Goal: Task Accomplishment & Management: Use online tool/utility

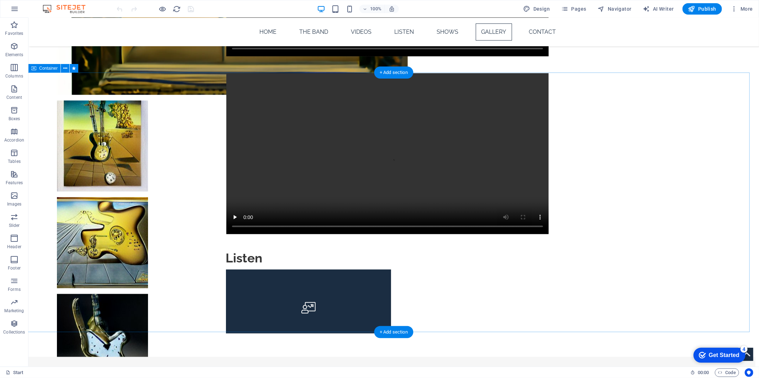
scroll to position [830, 0]
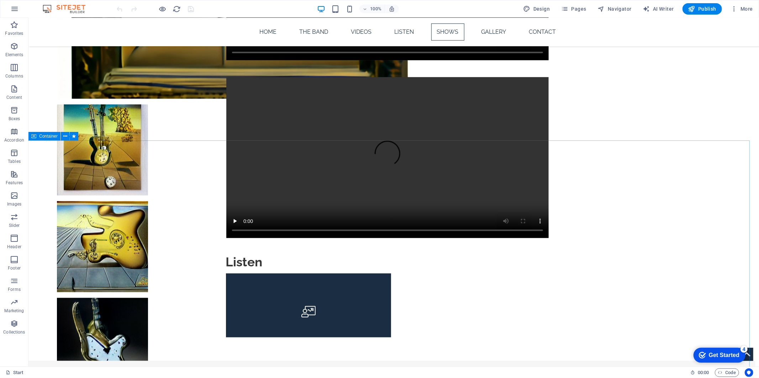
click at [60, 133] on div "Container" at bounding box center [44, 136] width 32 height 9
click at [65, 136] on icon at bounding box center [65, 136] width 4 height 7
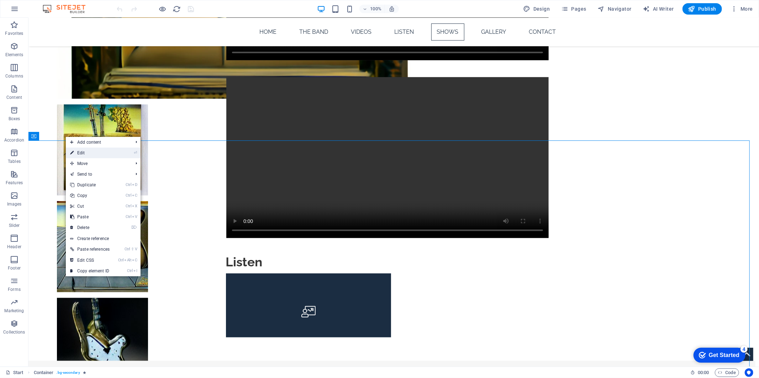
click at [72, 151] on icon at bounding box center [72, 153] width 4 height 11
select select "px"
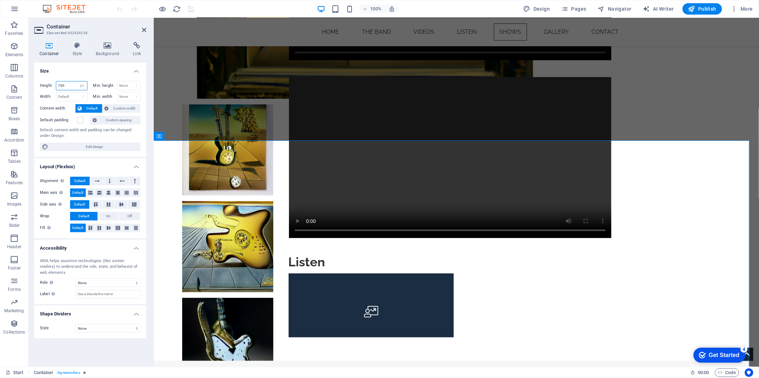
drag, startPoint x: 60, startPoint y: 84, endPoint x: 51, endPoint y: 84, distance: 8.9
click at [51, 84] on div "Height 730 Default px rem % vh vw" at bounding box center [64, 85] width 48 height 9
type input "830"
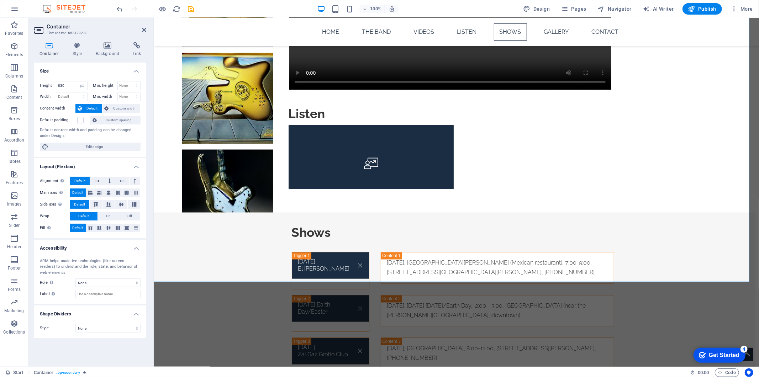
scroll to position [988, 0]
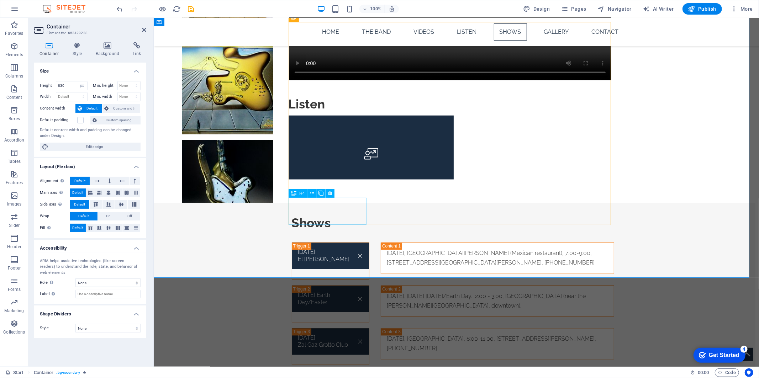
click at [310, 193] on icon at bounding box center [312, 193] width 4 height 7
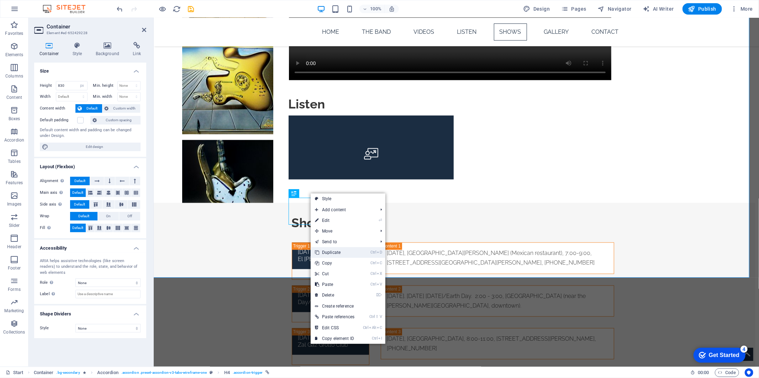
click at [332, 251] on link "Ctrl D Duplicate" at bounding box center [335, 252] width 48 height 11
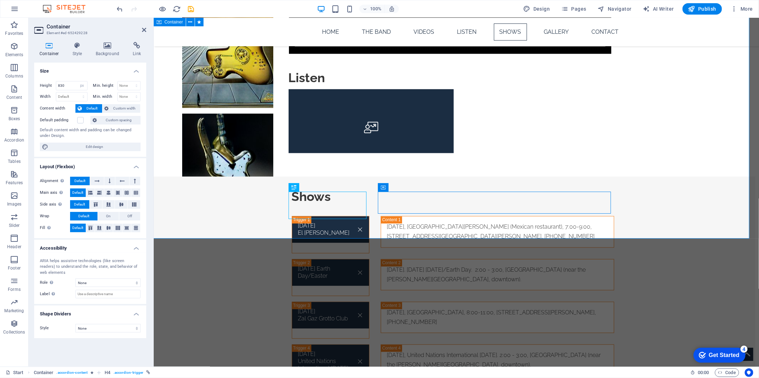
scroll to position [1028, 0]
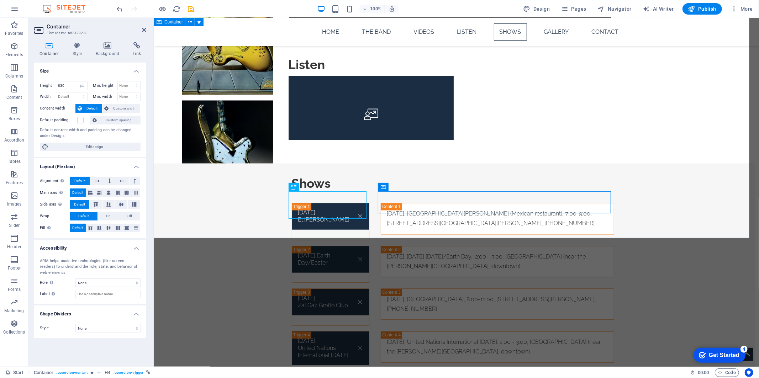
click at [254, 172] on div "Shows Thursday, 10-3-24 El Limon Thursday, 10-3-24, El Limon (Mexican restauran…" at bounding box center [452, 310] width 605 height 295
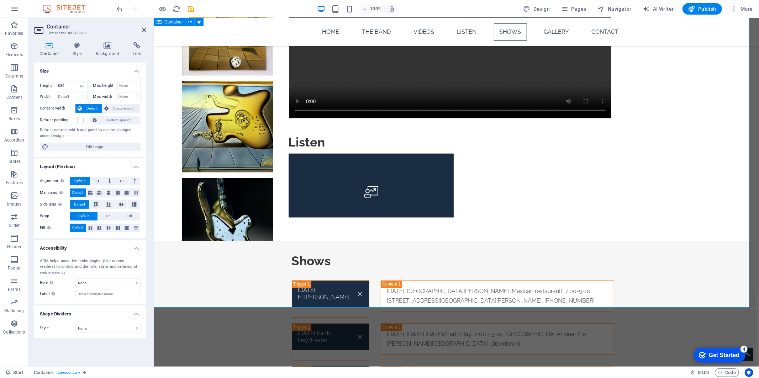
scroll to position [949, 0]
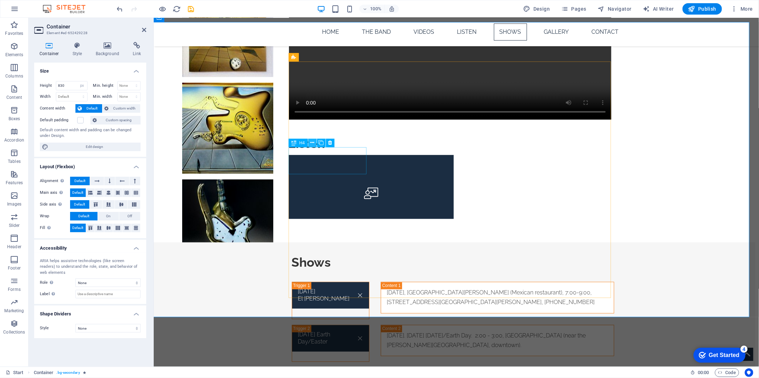
click at [313, 144] on icon at bounding box center [312, 142] width 4 height 7
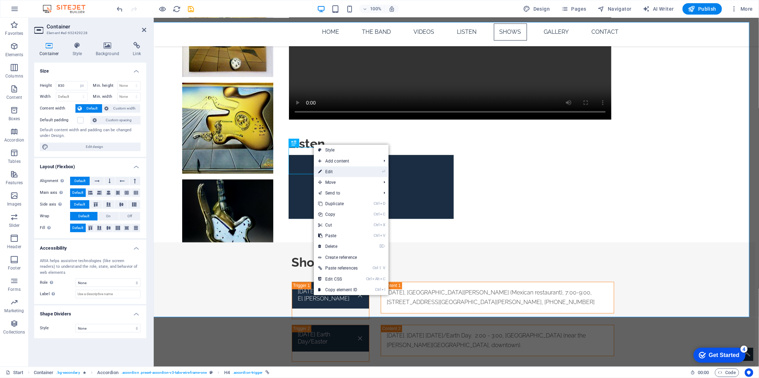
click at [320, 173] on icon at bounding box center [320, 172] width 4 height 11
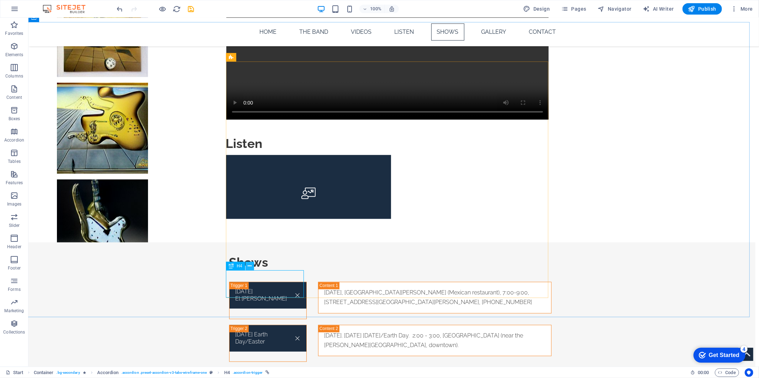
click at [248, 266] on icon at bounding box center [250, 266] width 4 height 7
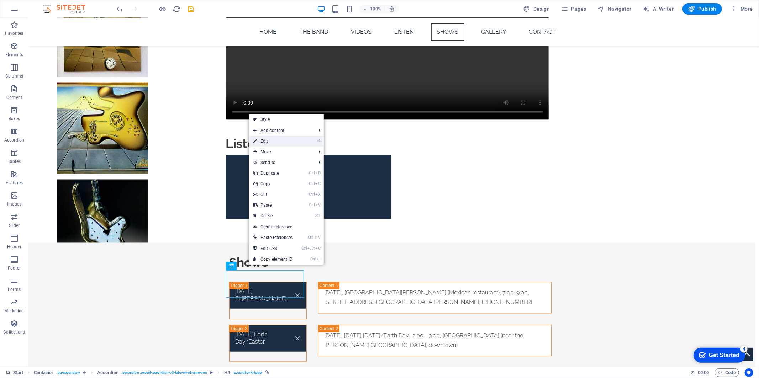
click at [273, 140] on link "⏎ Edit" at bounding box center [273, 141] width 48 height 11
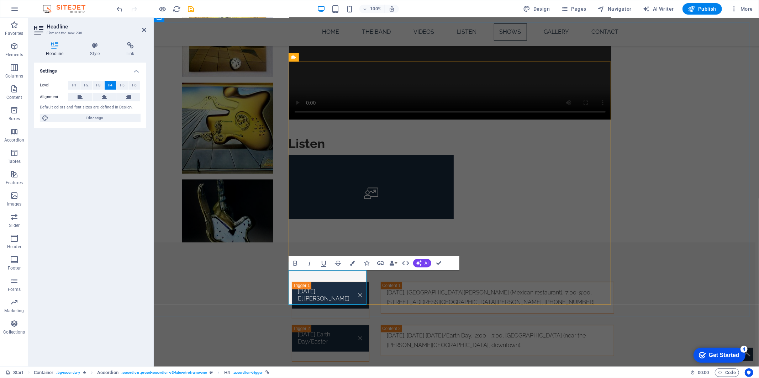
drag, startPoint x: 321, startPoint y: 287, endPoint x: 331, endPoint y: 286, distance: 10.4
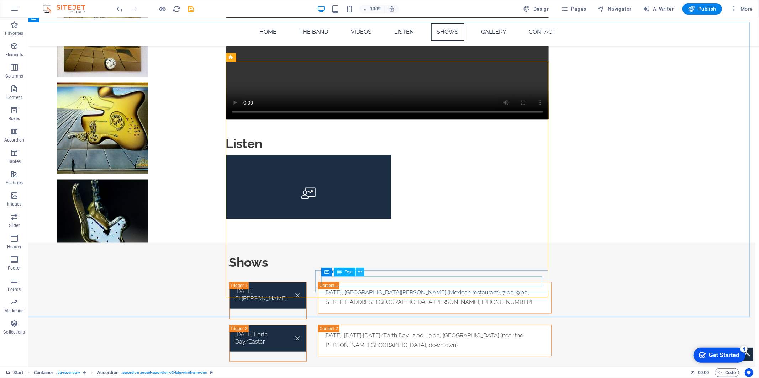
click at [361, 273] on icon at bounding box center [360, 272] width 4 height 7
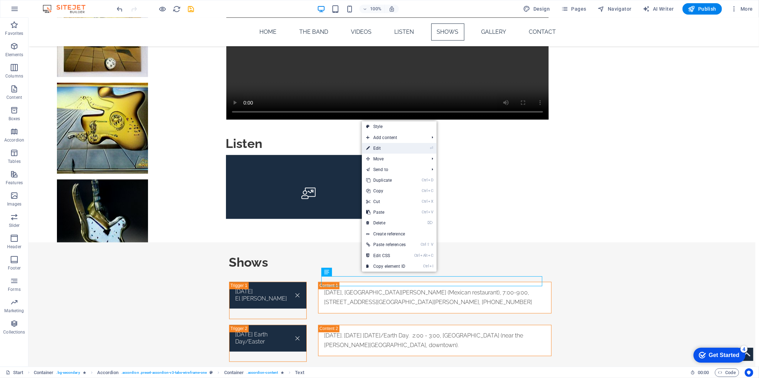
click at [385, 147] on link "⏎ Edit" at bounding box center [386, 148] width 48 height 11
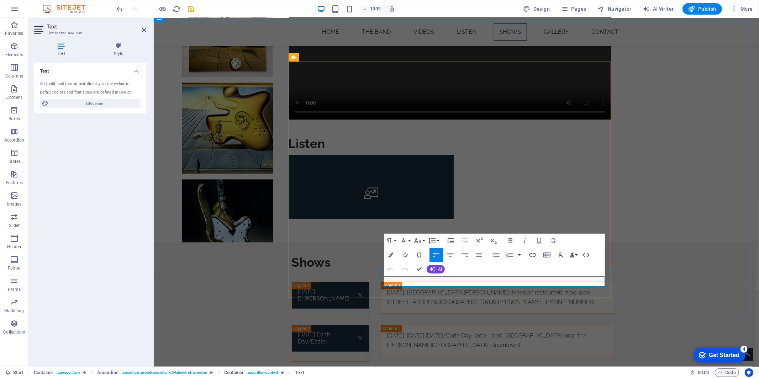
drag, startPoint x: 404, startPoint y: 280, endPoint x: 415, endPoint y: 280, distance: 11.0
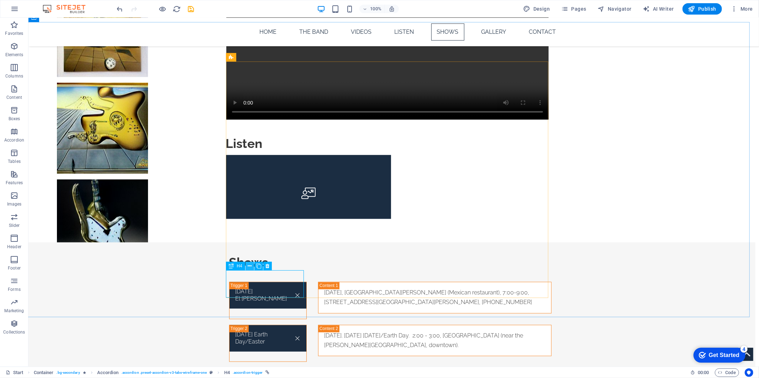
click at [251, 266] on icon at bounding box center [250, 266] width 4 height 7
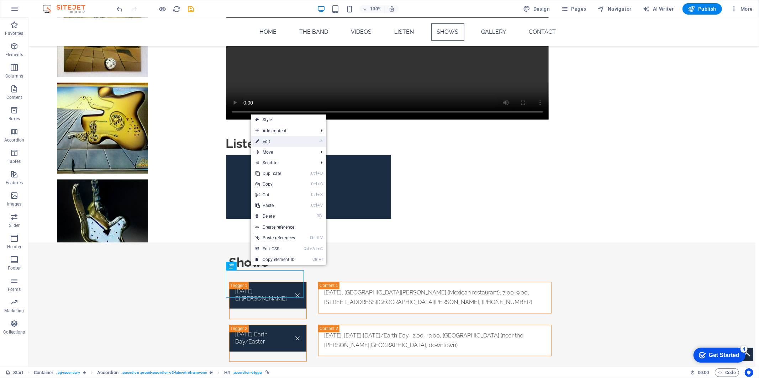
click at [274, 142] on link "⏎ Edit" at bounding box center [275, 141] width 48 height 11
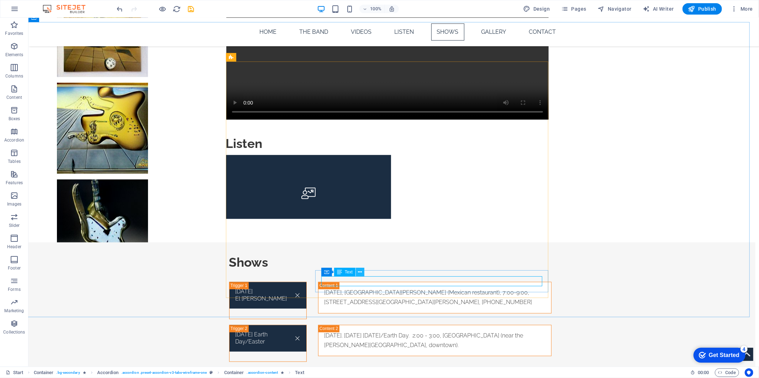
click at [361, 273] on icon at bounding box center [360, 272] width 4 height 7
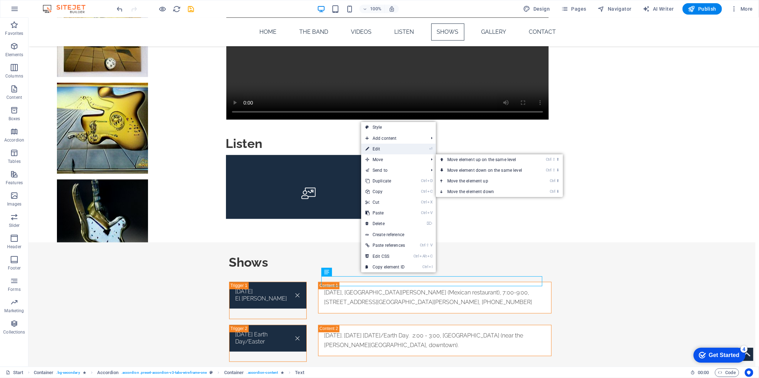
click at [385, 151] on link "⏎ Edit" at bounding box center [385, 149] width 48 height 11
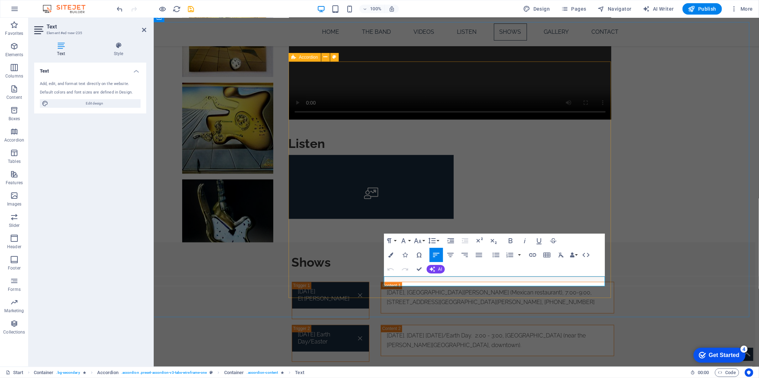
drag, startPoint x: 523, startPoint y: 279, endPoint x: 377, endPoint y: 282, distance: 146.0
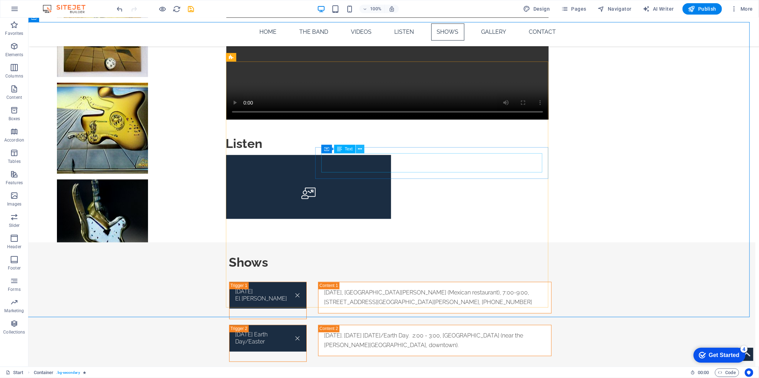
click at [360, 150] on icon at bounding box center [360, 149] width 4 height 7
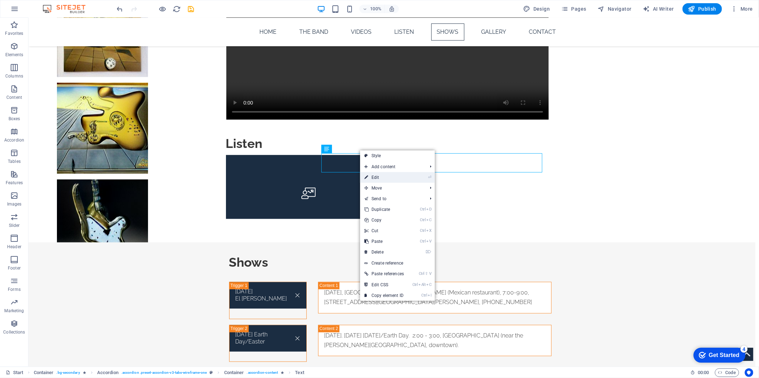
click at [372, 179] on link "⏎ Edit" at bounding box center [384, 177] width 48 height 11
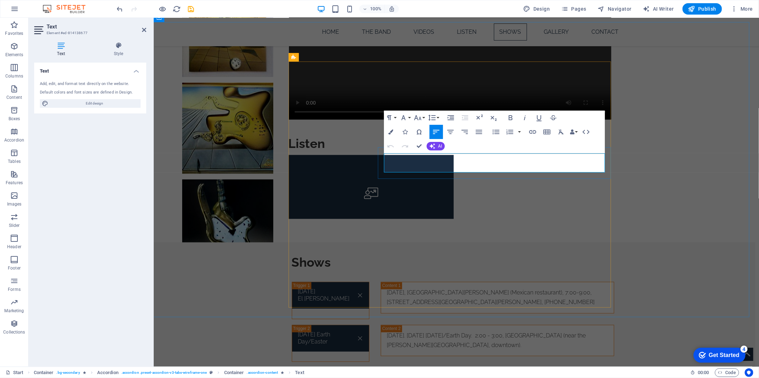
drag, startPoint x: 484, startPoint y: 158, endPoint x: 491, endPoint y: 165, distance: 9.8
click at [491, 374] on p "[DATE], [GEOGRAPHIC_DATA], 8:00-11:00, [STREET_ADDRESS][PERSON_NAME], [PHONE_NU…" at bounding box center [497, 383] width 221 height 19
copy p ", 8:00-11:00, 2070 W Stadium Blvd., Ann Arbor, 734-663-1202"
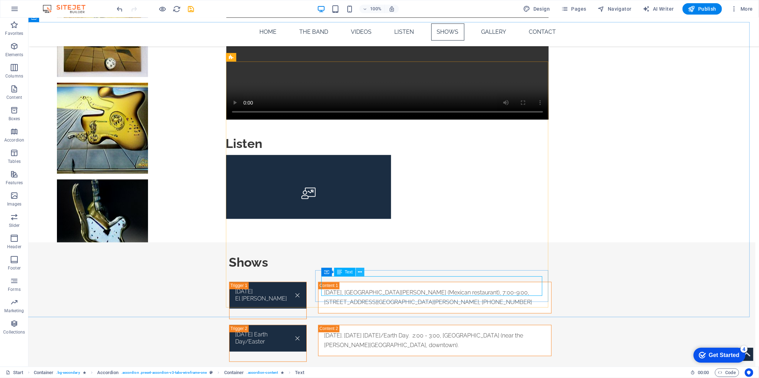
click at [359, 272] on icon at bounding box center [360, 272] width 4 height 7
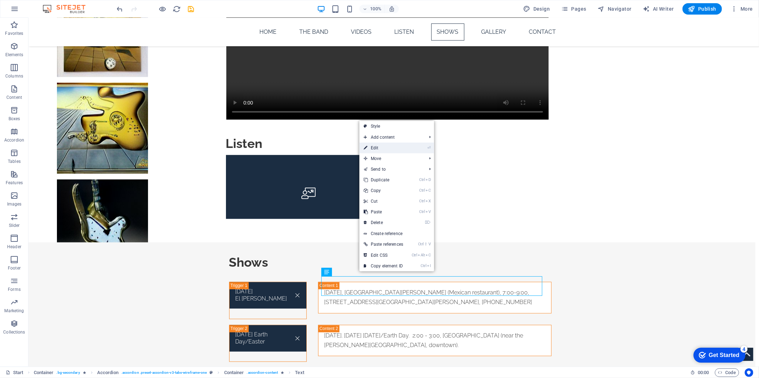
drag, startPoint x: 390, startPoint y: 150, endPoint x: 237, endPoint y: 138, distance: 153.9
click at [390, 150] on link "⏎ Edit" at bounding box center [384, 148] width 48 height 11
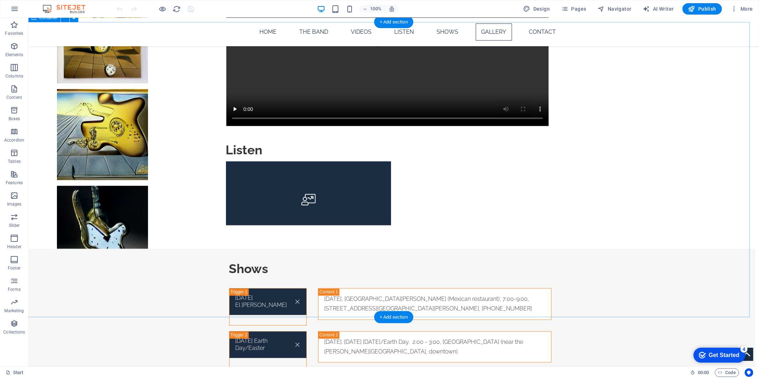
scroll to position [830, 0]
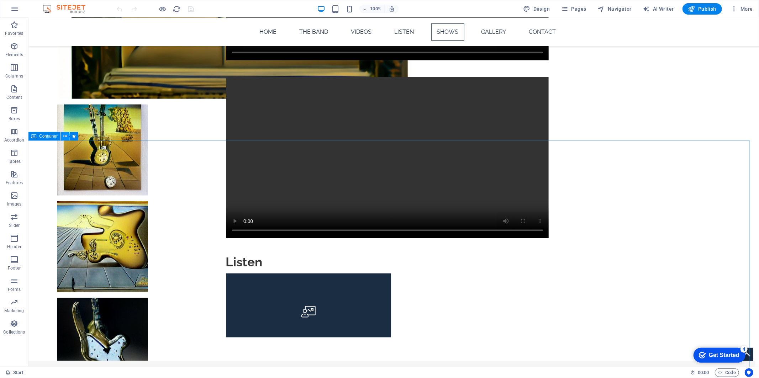
click at [65, 137] on icon at bounding box center [65, 136] width 4 height 7
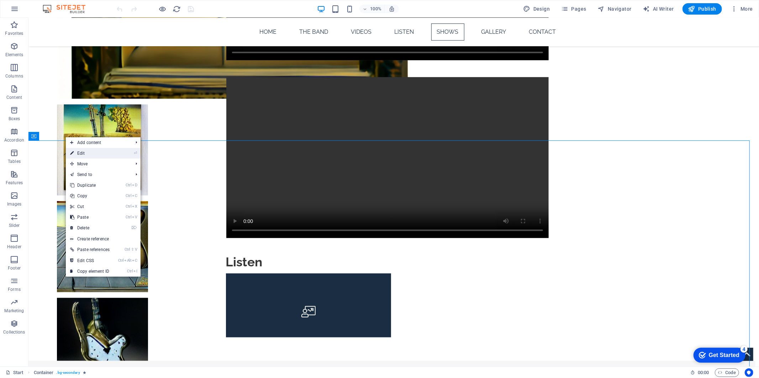
click at [82, 154] on link "⏎ Edit" at bounding box center [90, 153] width 48 height 11
select select "px"
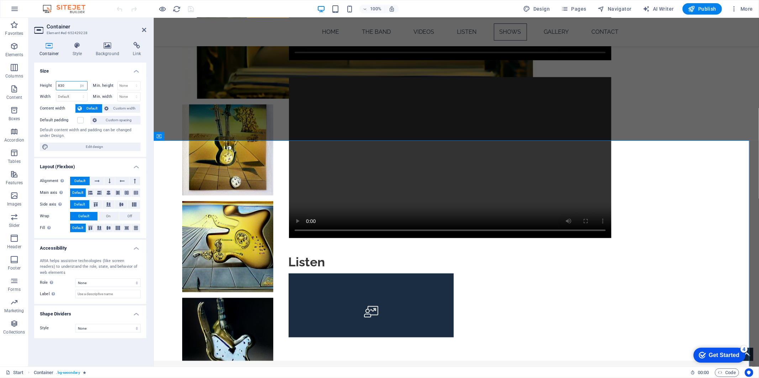
drag, startPoint x: 60, startPoint y: 86, endPoint x: 51, endPoint y: 84, distance: 9.2
click at [51, 84] on div "Height 830 Default px rem % vh vw" at bounding box center [64, 85] width 48 height 9
type input "730"
